Goal: Transaction & Acquisition: Download file/media

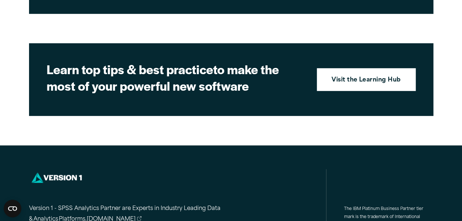
scroll to position [1176, 0]
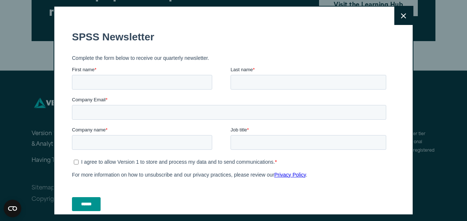
click at [401, 17] on icon at bounding box center [403, 16] width 5 height 6
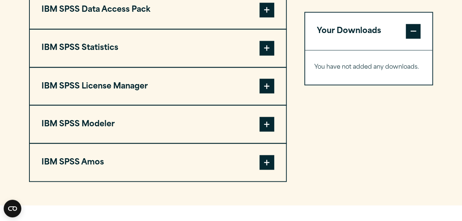
scroll to position [515, 0]
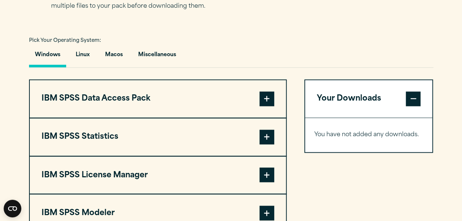
click at [268, 135] on span at bounding box center [266, 137] width 15 height 15
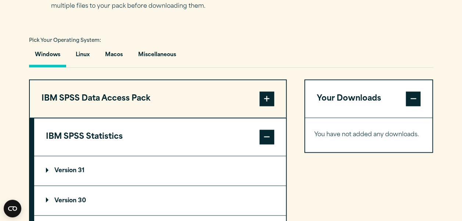
click at [72, 169] on p "Version 31" at bounding box center [65, 171] width 39 height 6
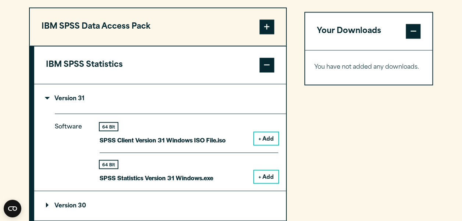
scroll to position [626, 0]
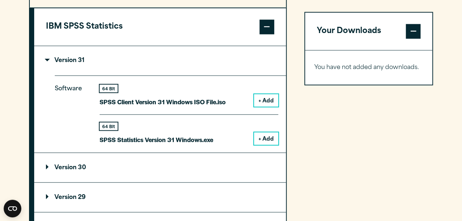
click at [263, 135] on button "+ Add" at bounding box center [266, 138] width 24 height 12
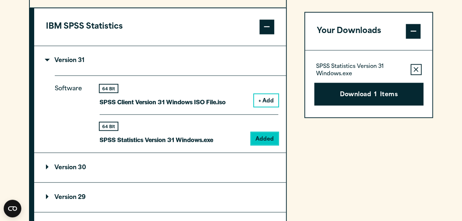
click at [267, 99] on button "+ Add" at bounding box center [266, 100] width 24 height 12
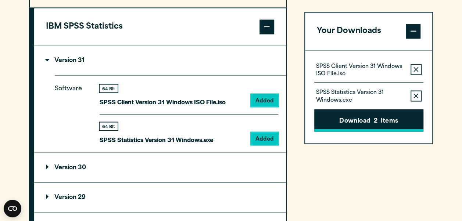
click at [368, 116] on button "Download 2 Items" at bounding box center [368, 120] width 109 height 23
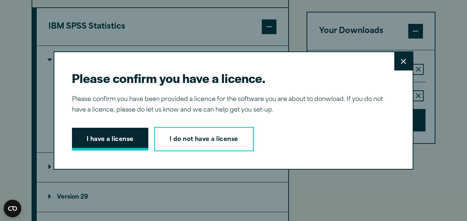
click at [97, 138] on button "I have a license" at bounding box center [110, 139] width 76 height 23
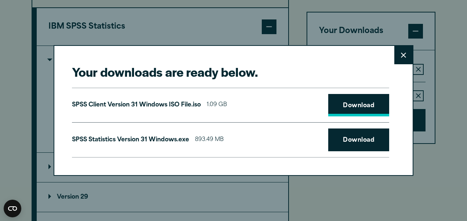
click at [363, 104] on link "Download" at bounding box center [358, 105] width 61 height 23
click at [360, 140] on link "Download" at bounding box center [358, 140] width 61 height 23
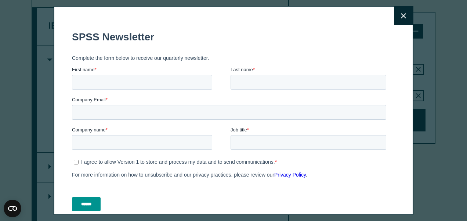
click at [400, 13] on button "Close" at bounding box center [403, 16] width 18 height 18
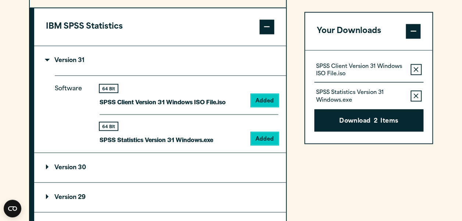
click at [445, 17] on section "Select your software downloads Use the table below to find and navigate to your…" at bounding box center [231, 136] width 462 height 607
drag, startPoint x: 435, startPoint y: 192, endPoint x: 429, endPoint y: 193, distance: 6.7
click at [435, 192] on section "Select your software downloads Use the table below to find and navigate to your…" at bounding box center [231, 136] width 462 height 607
